Goal: Task Accomplishment & Management: Complete application form

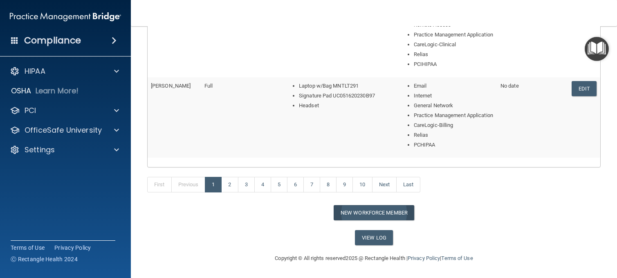
scroll to position [491, 0]
click at [234, 187] on link "2" at bounding box center [229, 185] width 17 height 16
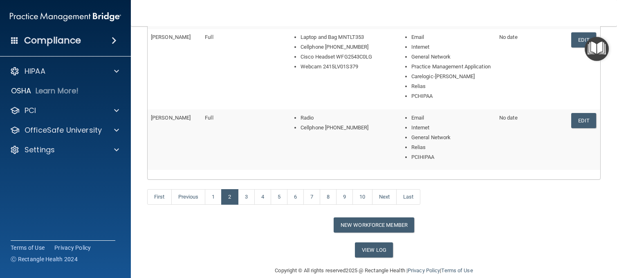
scroll to position [512, 0]
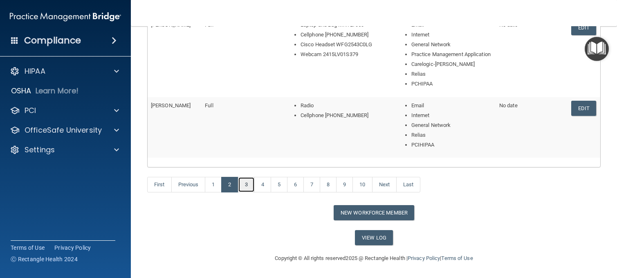
click at [249, 187] on link "3" at bounding box center [246, 185] width 17 height 16
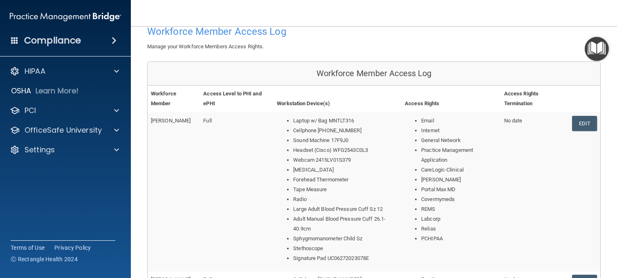
scroll to position [123, 0]
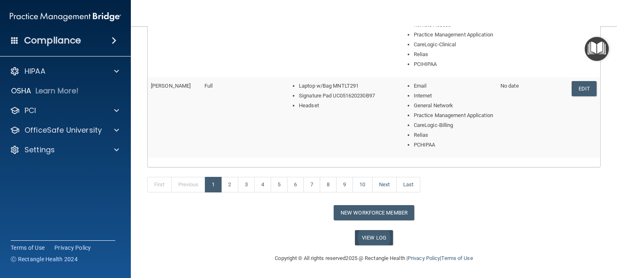
scroll to position [492, 0]
click at [362, 213] on button "New Workforce Member" at bounding box center [374, 212] width 81 height 15
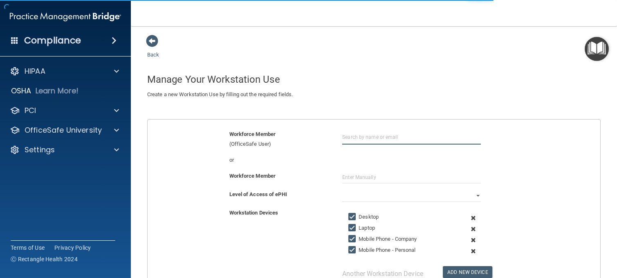
click at [357, 141] on input "text" at bounding box center [411, 136] width 139 height 15
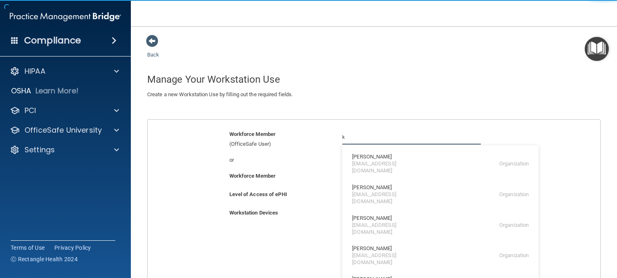
type input "[EMAIL_ADDRESS][DOMAIN_NAME]"
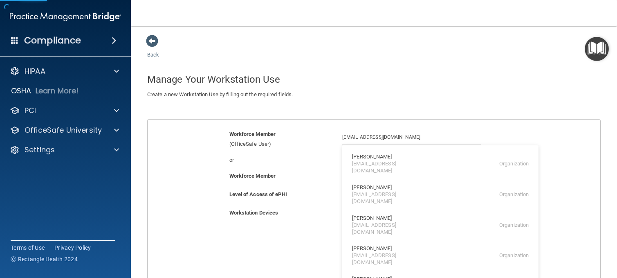
click at [292, 155] on div "or" at bounding box center [279, 160] width 113 height 10
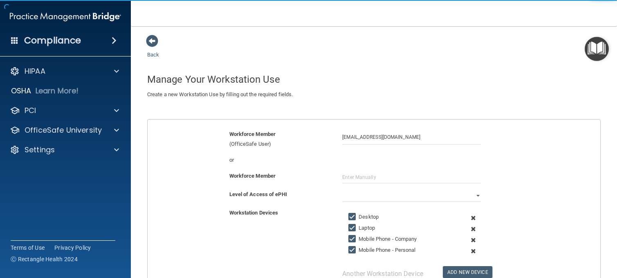
click at [365, 168] on div "or" at bounding box center [374, 163] width 465 height 16
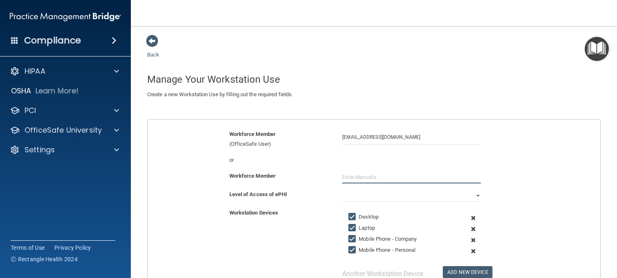
drag, startPoint x: 367, startPoint y: 175, endPoint x: 349, endPoint y: 172, distance: 18.4
click at [367, 175] on input "text" at bounding box center [411, 177] width 139 height 12
type input "Kelli Oxford"
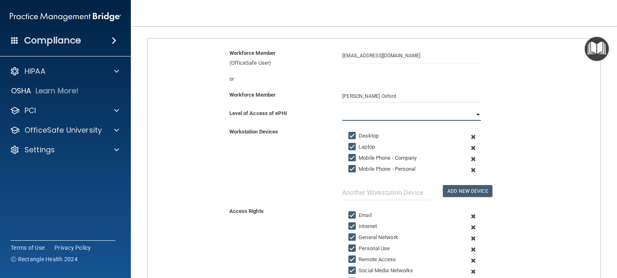
scroll to position [82, 0]
click at [442, 115] on select "Full Limited None" at bounding box center [411, 114] width 139 height 12
select select "0"
click at [342, 108] on select "Full Limited None" at bounding box center [411, 114] width 139 height 12
click at [469, 134] on span at bounding box center [473, 135] width 18 height 11
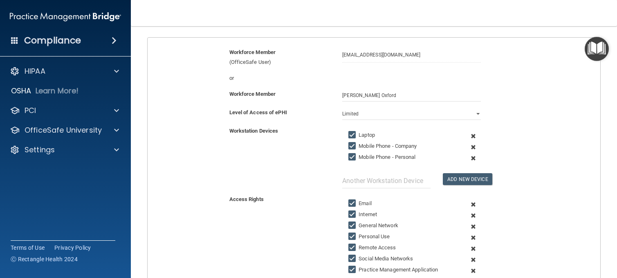
click at [468, 134] on span at bounding box center [473, 135] width 18 height 11
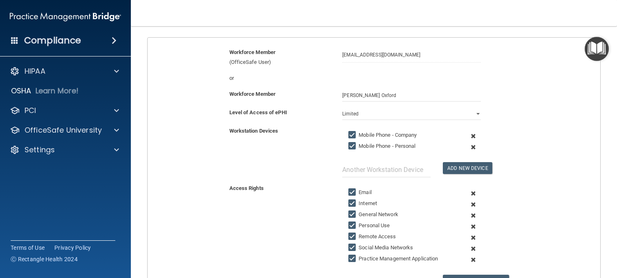
click at [468, 134] on span at bounding box center [473, 135] width 18 height 11
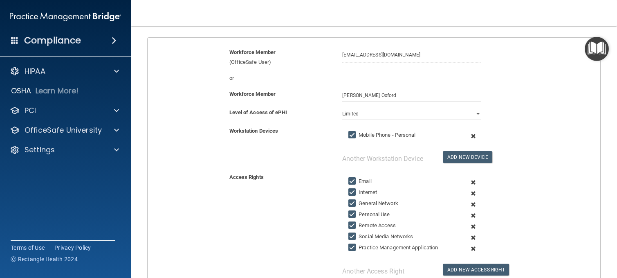
click at [468, 134] on span at bounding box center [473, 135] width 18 height 11
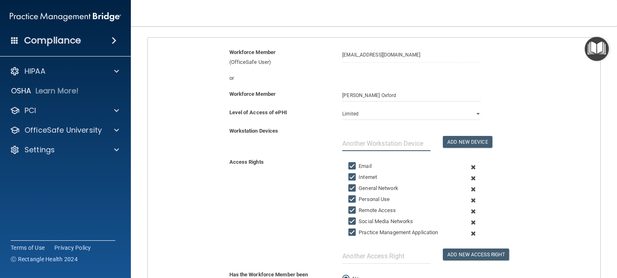
click at [362, 143] on input "text" at bounding box center [386, 143] width 88 height 15
type input "Laptop w/ Bag MNTLT366"
click at [480, 137] on button "Add New Device" at bounding box center [467, 142] width 49 height 12
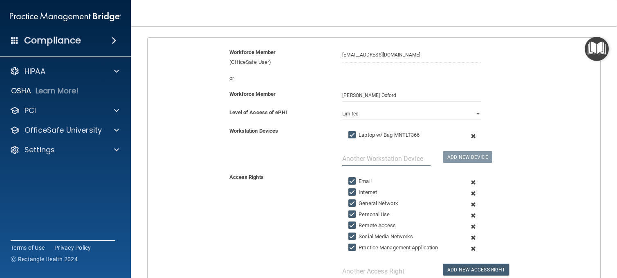
click at [397, 160] on input "text" at bounding box center [386, 158] width 88 height 15
type input "Cellphone (908)-421-2166"
click at [459, 157] on button "Add New Device" at bounding box center [467, 157] width 49 height 12
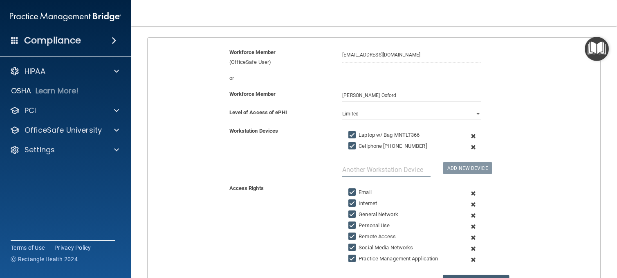
click at [407, 163] on input "text" at bounding box center [386, 169] width 88 height 15
type input "Signature Pad UC102020200962"
click at [474, 171] on button "Add New Device" at bounding box center [467, 168] width 49 height 12
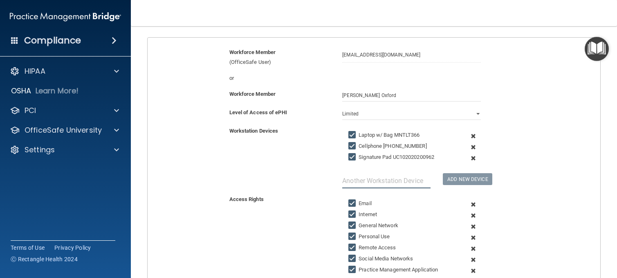
click at [398, 183] on input "text" at bounding box center [386, 180] width 88 height 15
type input "Sound Machine 27"
click at [455, 174] on button "Add New Device" at bounding box center [467, 179] width 49 height 12
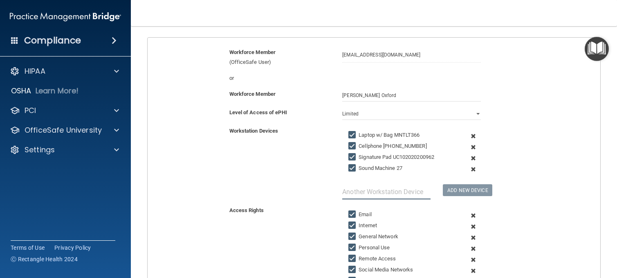
click at [405, 191] on input "text" at bounding box center [386, 191] width 88 height 15
type input "C"
type input "Headset (Cisco)"
click at [461, 191] on button "Add New Device" at bounding box center [467, 190] width 49 height 12
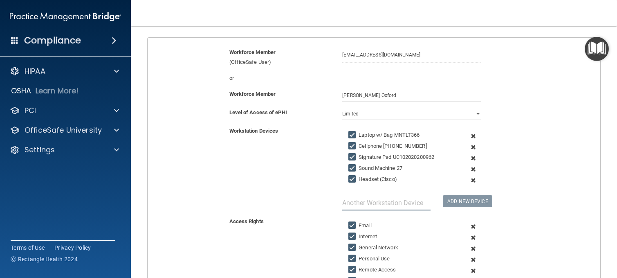
drag, startPoint x: 415, startPoint y: 200, endPoint x: 413, endPoint y: 205, distance: 5.5
click at [415, 202] on input "text" at bounding box center [386, 202] width 88 height 15
type input "Logitech Webcam RH02"
click at [461, 208] on div "Logitech Webcam RH02 Add New Device" at bounding box center [411, 171] width 151 height 78
click at [462, 204] on button "Add New Device" at bounding box center [467, 201] width 49 height 12
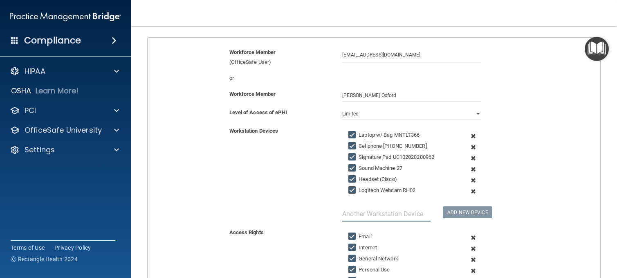
click at [389, 216] on input "text" at bounding box center [386, 213] width 88 height 15
type input "Radio"
drag, startPoint x: 438, startPoint y: 202, endPoint x: 454, endPoint y: 212, distance: 18.7
click at [454, 212] on div "Add New Device" at bounding box center [462, 207] width 50 height 22
click at [454, 212] on button "Add New Device" at bounding box center [467, 212] width 49 height 12
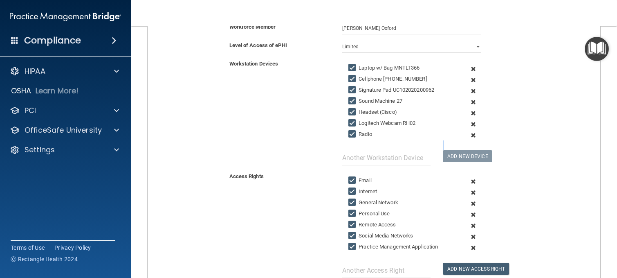
scroll to position [259, 0]
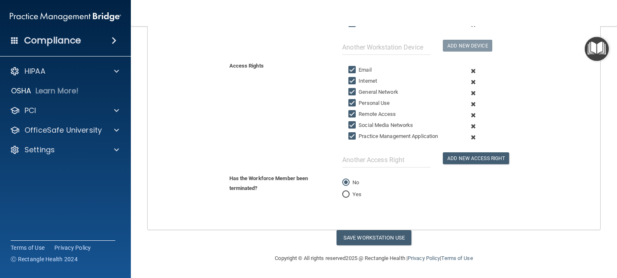
click at [467, 104] on span at bounding box center [473, 104] width 18 height 11
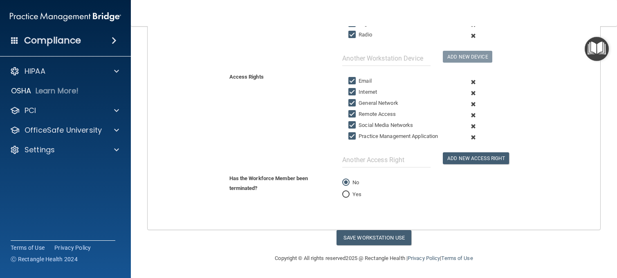
click at [467, 114] on span at bounding box center [473, 115] width 18 height 11
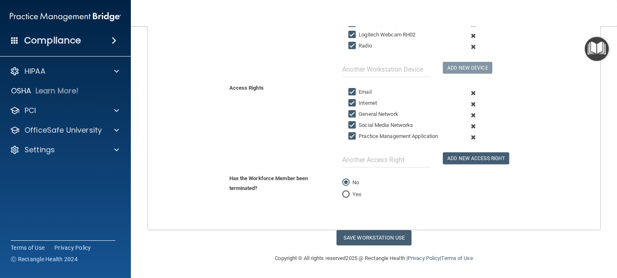
click at [468, 126] on span at bounding box center [473, 126] width 18 height 11
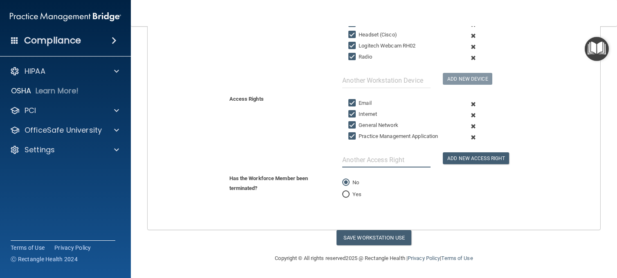
click at [402, 162] on input "text" at bounding box center [386, 159] width 88 height 15
type input "CareLogic-Clinical"
click at [472, 157] on button "Add New Access Right" at bounding box center [476, 158] width 66 height 12
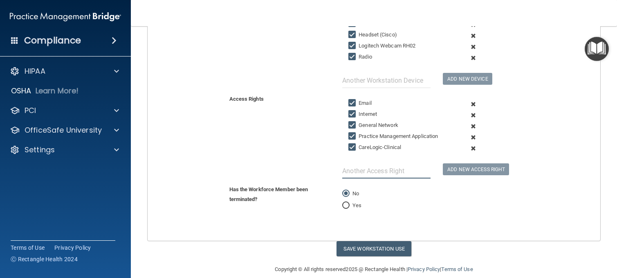
click at [420, 172] on input "text" at bounding box center [386, 170] width 88 height 15
type input "[PERSON_NAME]"
click at [447, 165] on button "Add New Access Right" at bounding box center [476, 169] width 66 height 12
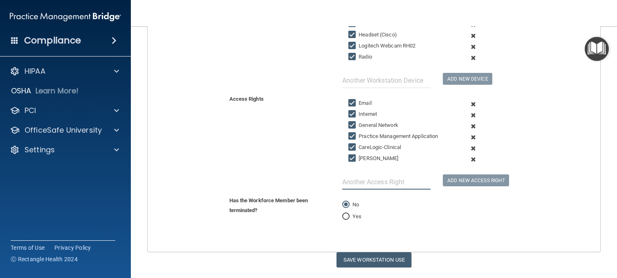
click at [402, 184] on input "text" at bounding box center [386, 181] width 88 height 15
type input "Portal Max MD"
click at [438, 182] on div "Add New Access Right" at bounding box center [462, 175] width 50 height 22
click at [443, 178] on button "Add New Access Right" at bounding box center [476, 180] width 66 height 12
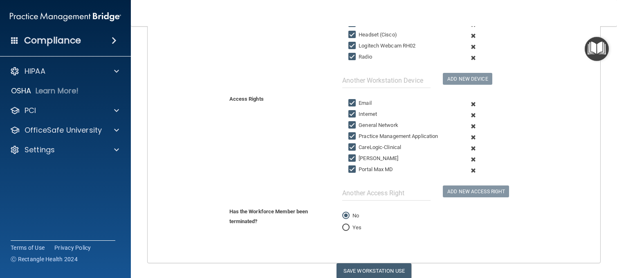
click at [393, 186] on div at bounding box center [386, 187] width 101 height 25
drag, startPoint x: 396, startPoint y: 193, endPoint x: 404, endPoint y: 193, distance: 7.8
click at [402, 194] on input "text" at bounding box center [386, 192] width 88 height 15
type input "CoverMyMeds"
click at [457, 188] on button "Add New Access Right" at bounding box center [476, 191] width 66 height 12
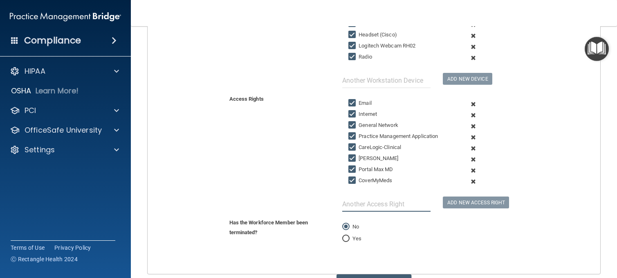
click at [400, 205] on input "text" at bounding box center [386, 203] width 88 height 15
type input "REMS"
click at [470, 195] on div "Add New Access Right" at bounding box center [462, 198] width 50 height 22
click at [385, 205] on input "REMS" at bounding box center [386, 203] width 88 height 15
click at [445, 201] on button "Add New Access Right" at bounding box center [476, 202] width 66 height 12
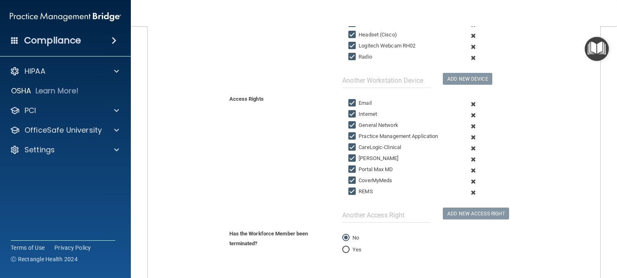
click at [400, 208] on div at bounding box center [386, 210] width 101 height 25
click at [411, 213] on input "text" at bounding box center [386, 214] width 88 height 15
type input "LabCorp"
click at [445, 216] on button "Add New Access Right" at bounding box center [476, 213] width 66 height 12
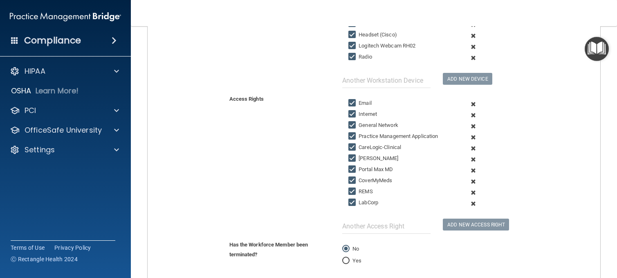
click at [397, 219] on div at bounding box center [386, 221] width 101 height 25
click at [402, 227] on input "text" at bounding box center [386, 225] width 88 height 15
type input "Relias"
click at [452, 230] on button "Add New Access Right" at bounding box center [476, 224] width 66 height 12
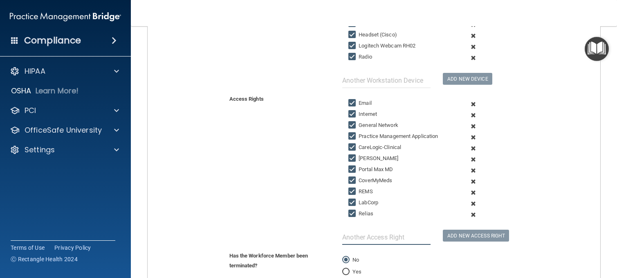
click at [412, 234] on input "text" at bounding box center [386, 236] width 88 height 15
type input "PCIHIPAA"
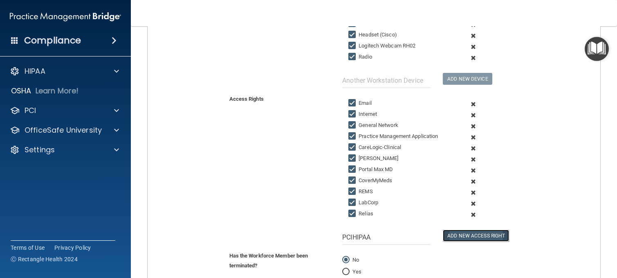
click at [450, 236] on button "Add New Access Right" at bounding box center [476, 235] width 66 height 12
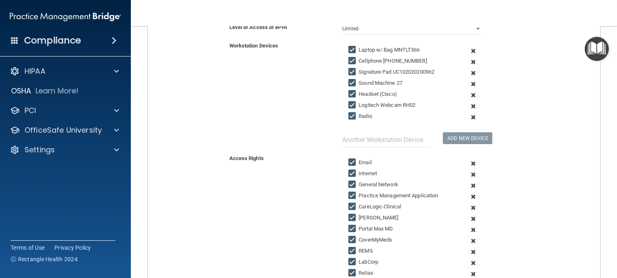
scroll to position [315, 0]
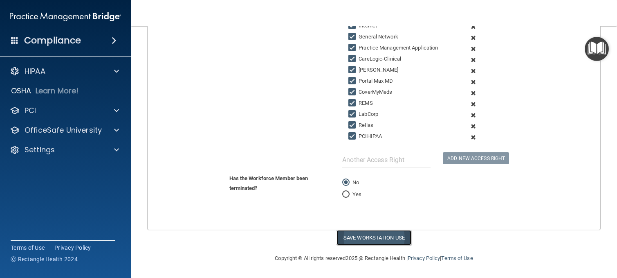
click at [373, 237] on button "Save Workstation Use" at bounding box center [374, 237] width 75 height 15
select select "? string:Full ?"
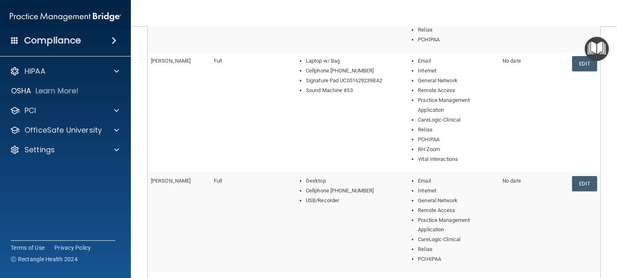
scroll to position [542, 0]
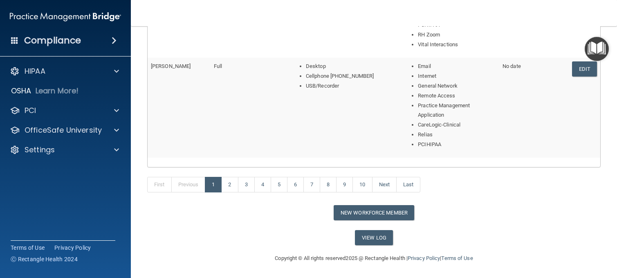
click at [543, 200] on div "First Previous 1 2 3 4 5 6 7 8 9 10 Next Last" at bounding box center [374, 186] width 466 height 38
click at [214, 184] on link "1" at bounding box center [213, 185] width 17 height 16
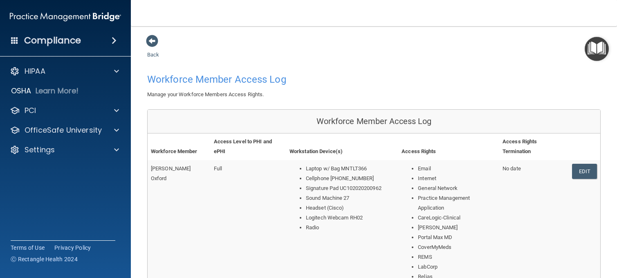
scroll to position [82, 0]
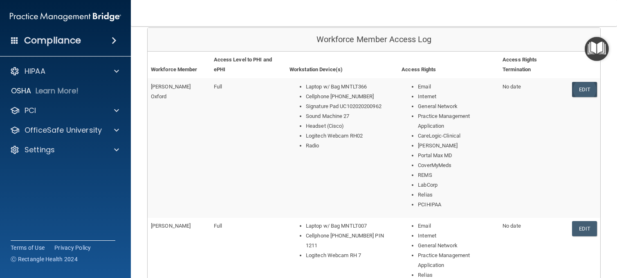
click at [572, 94] on link "Edit" at bounding box center [584, 89] width 25 height 15
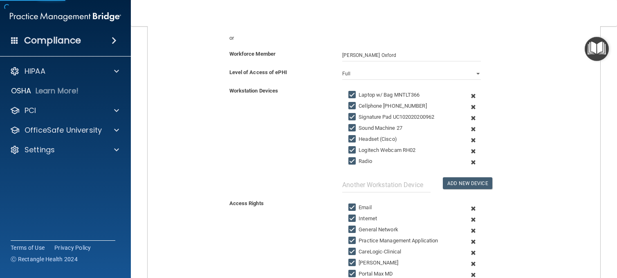
scroll to position [205, 0]
